Goal: Transaction & Acquisition: Purchase product/service

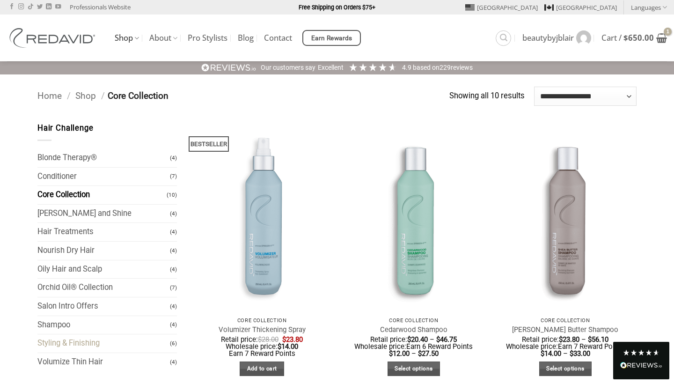
click at [65, 338] on link "Styling & Finishing" at bounding box center [103, 343] width 132 height 18
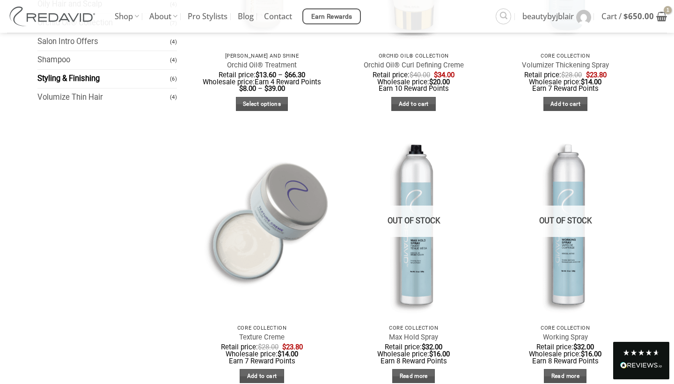
scroll to position [277, 0]
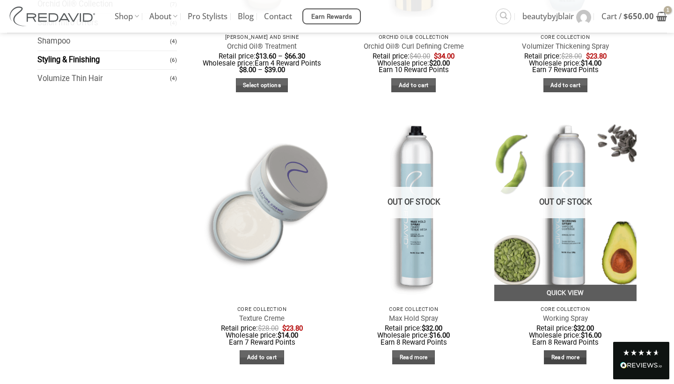
click at [560, 358] on link "Read more" at bounding box center [565, 357] width 43 height 15
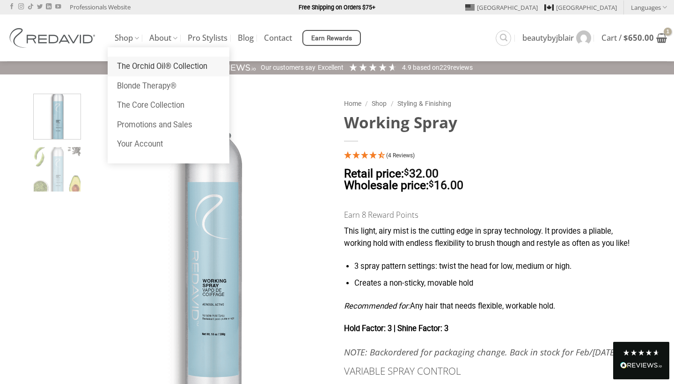
click at [140, 65] on link "The Orchid Oil® Collection" at bounding box center [169, 67] width 122 height 20
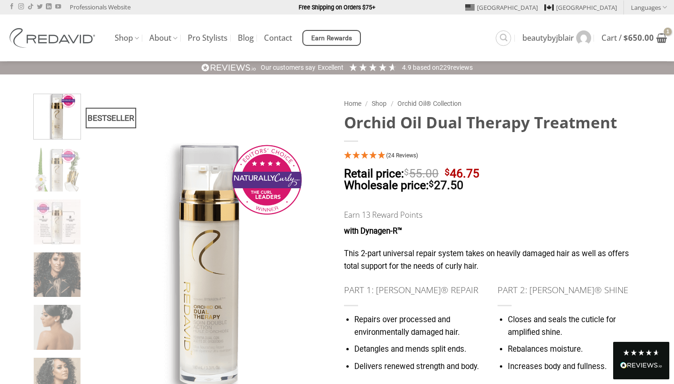
click at [590, 170] on p "Retail price: $ 55.00 Original price was: $55.00. $ 46.75 Current price is: $46…" at bounding box center [490, 185] width 292 height 35
